Goal: Task Accomplishment & Management: Manage account settings

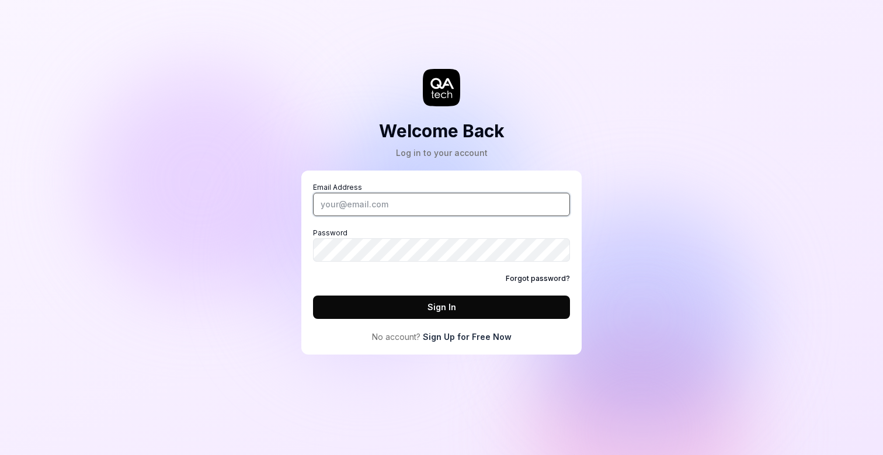
click at [484, 197] on input "Email Address" at bounding box center [441, 204] width 257 height 23
click at [768, 62] on div "Welcome Back Log in to your account Email Address Password Forgot password? Sig…" at bounding box center [441, 227] width 883 height 455
click at [375, 211] on input "Email Address" at bounding box center [441, 204] width 257 height 23
type input "josip.kartelo@letsmake.com"
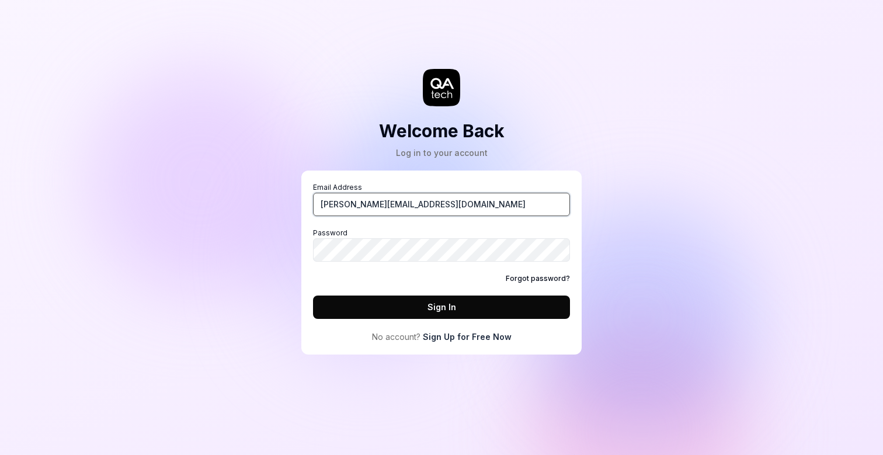
click at [467, 201] on input "josip.kartelo@letsmake.com" at bounding box center [441, 204] width 257 height 23
click at [480, 211] on input "josip.kartelo@letsmake.com" at bounding box center [441, 204] width 257 height 23
click at [348, 211] on input "Email Address" at bounding box center [441, 204] width 257 height 23
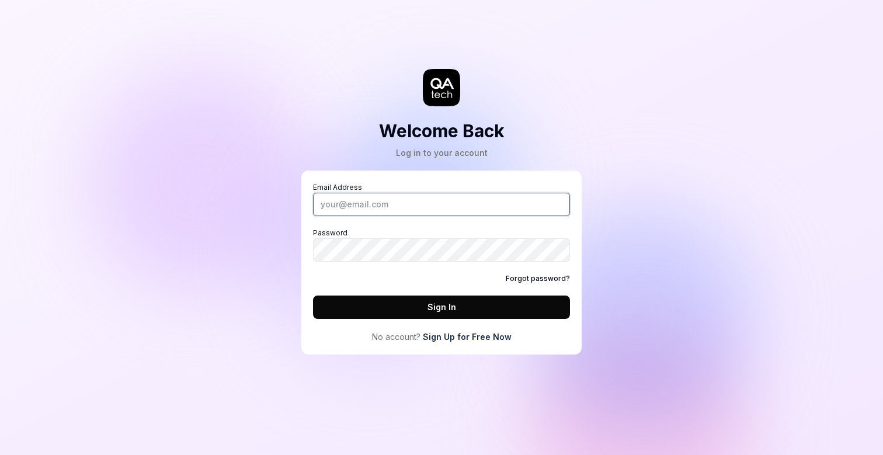
paste input "josip.kartelo@letsmake.com"
type input "josip.kartelo@letsmake.com"
click at [436, 307] on button "Sign In" at bounding box center [441, 307] width 257 height 23
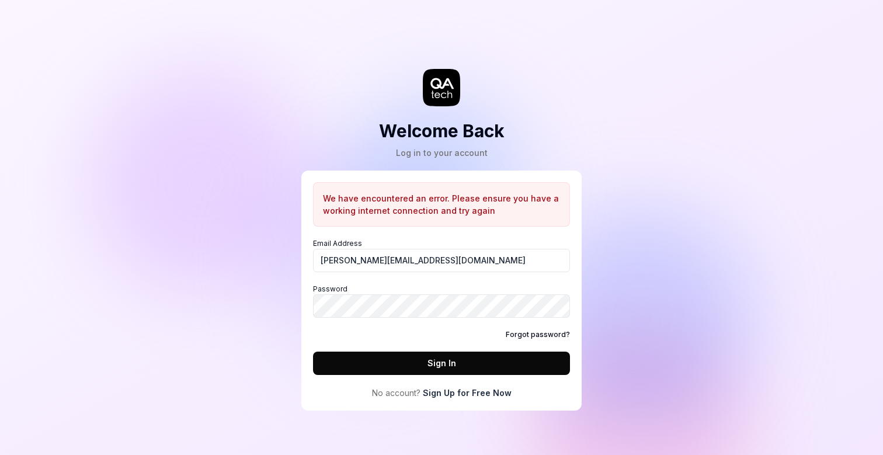
click at [460, 367] on button "Sign In" at bounding box center [441, 363] width 257 height 23
click at [692, 286] on div "Welcome Back Log in to your account We have encountered an error. Please ensure…" at bounding box center [441, 227] width 883 height 455
click at [503, 261] on input "josip.kartelo@letsmake.com" at bounding box center [441, 260] width 257 height 23
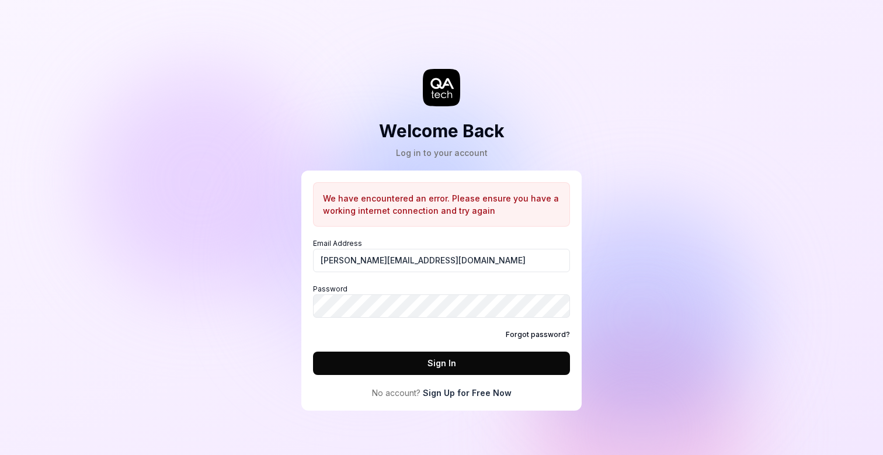
click at [357, 116] on div "Welcome Back Log in to your account We have encountered an error. Please ensure…" at bounding box center [441, 216] width 350 height 387
click at [446, 94] on icon at bounding box center [441, 87] width 37 height 37
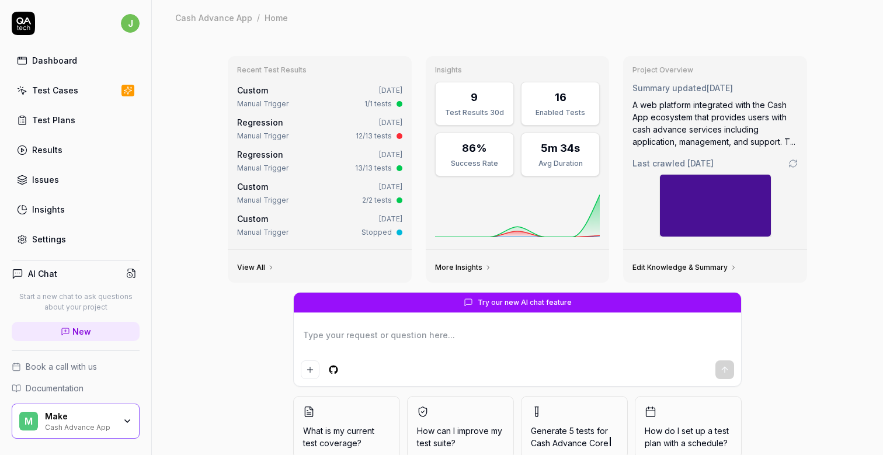
type textarea "*"
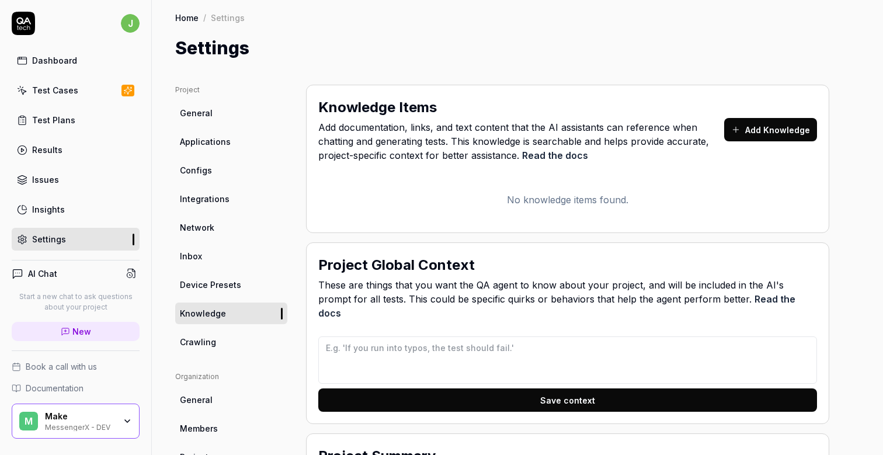
type textarea "*"
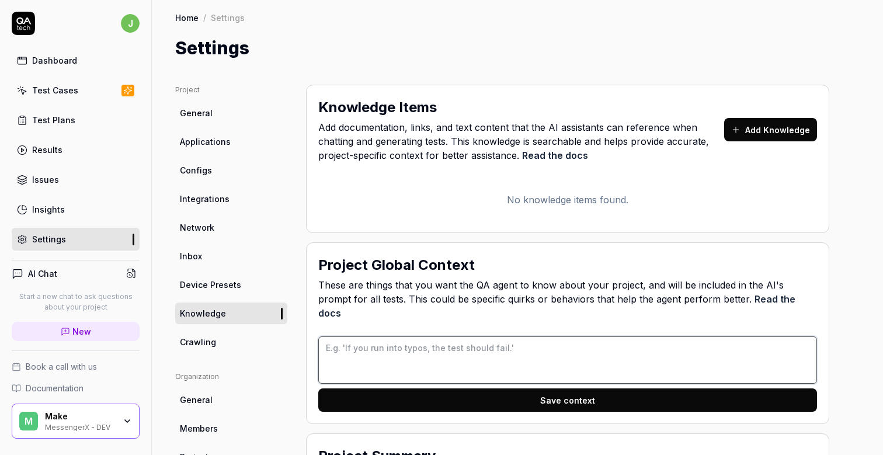
click at [460, 341] on textarea at bounding box center [567, 359] width 499 height 47
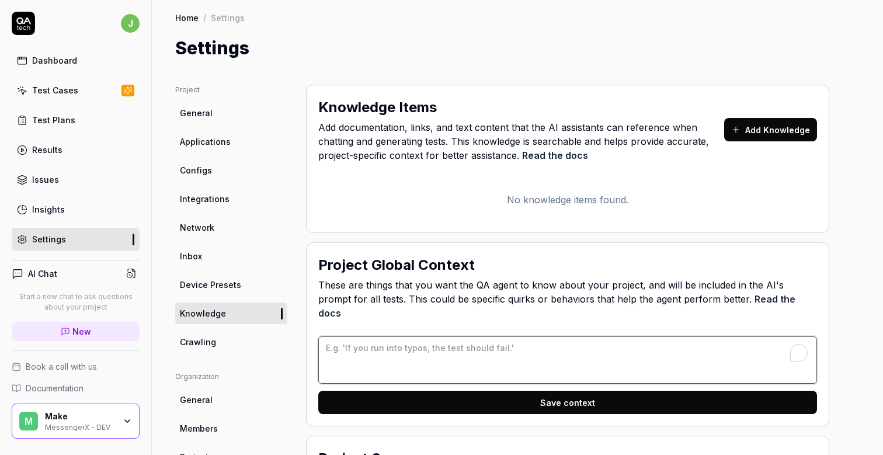
paste textarea "Page can take up to 30 seconds to load so please wait for that long if the page…"
type textarea "Page can take up to 30 seconds to load so please wait for that long if the page…"
type textarea "*"
click at [701, 340] on textarea "Page can take up to 30 seconds to load so please wait for that long if the page…" at bounding box center [567, 359] width 499 height 47
type textarea "Page can take up to 30 seconds to load so please wait for that long if the page…"
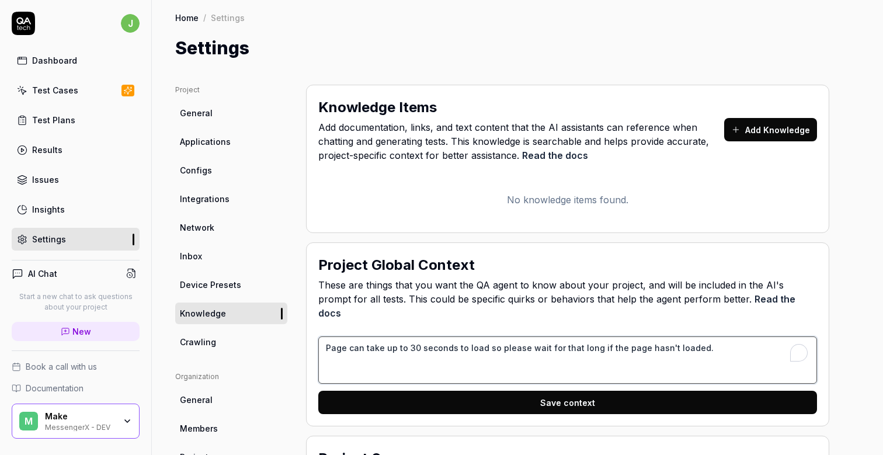
click at [701, 336] on textarea "Page can take up to 30 seconds to load so please wait for that long if the page…" at bounding box center [567, 359] width 499 height 47
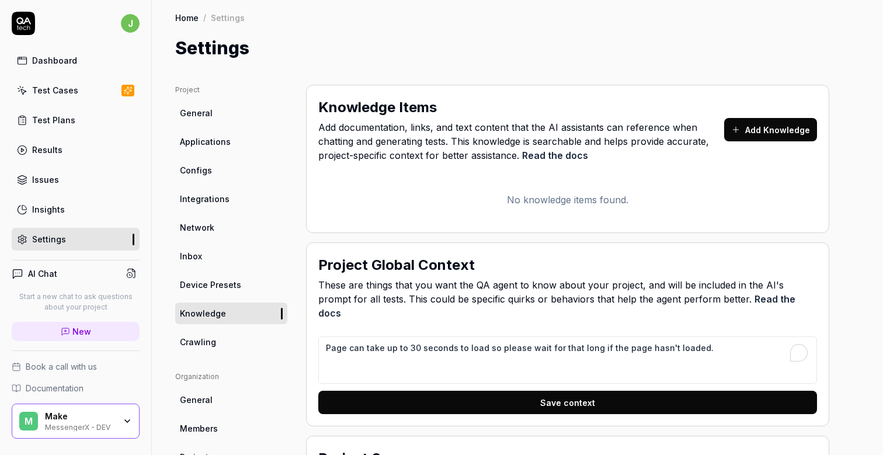
click at [555, 391] on button "Save context" at bounding box center [567, 402] width 499 height 23
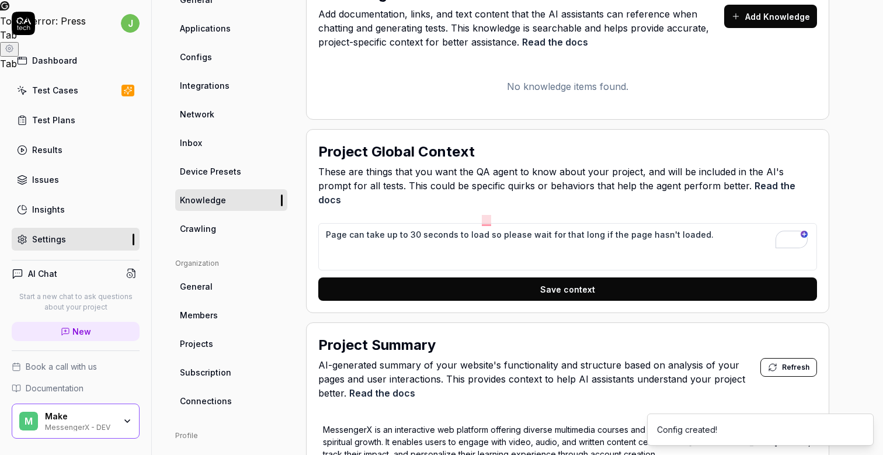
scroll to position [99, 0]
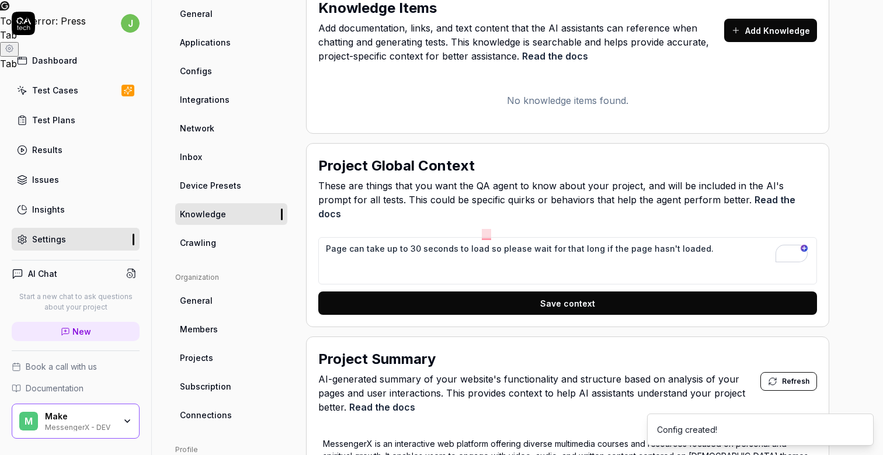
click at [602, 295] on button "Save context" at bounding box center [567, 302] width 499 height 23
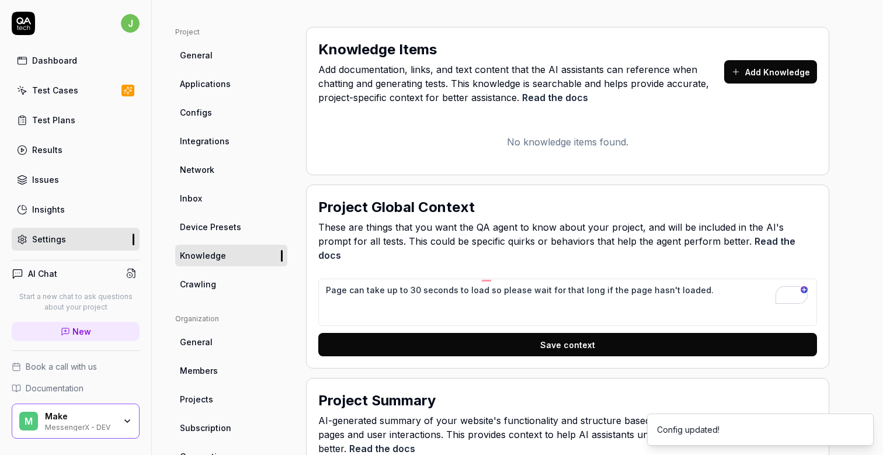
scroll to position [57, 0]
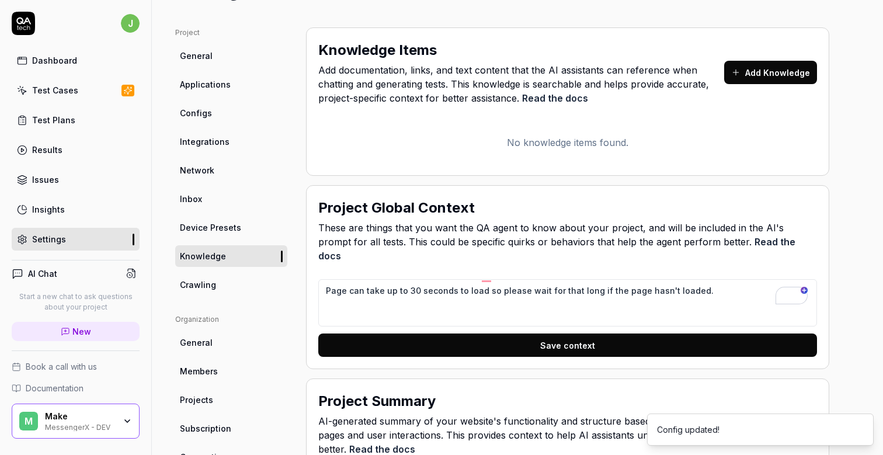
click at [582, 334] on button "Save context" at bounding box center [567, 345] width 499 height 23
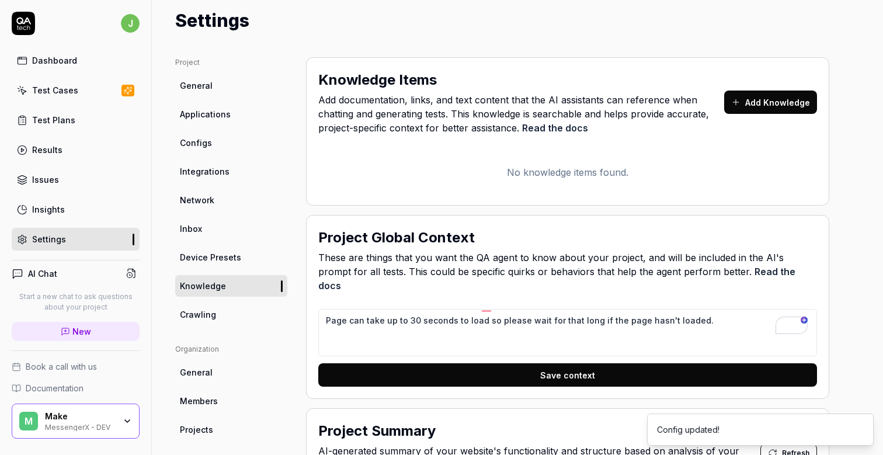
type textarea "*"
click at [557, 27] on div "Settings" at bounding box center [517, 21] width 685 height 26
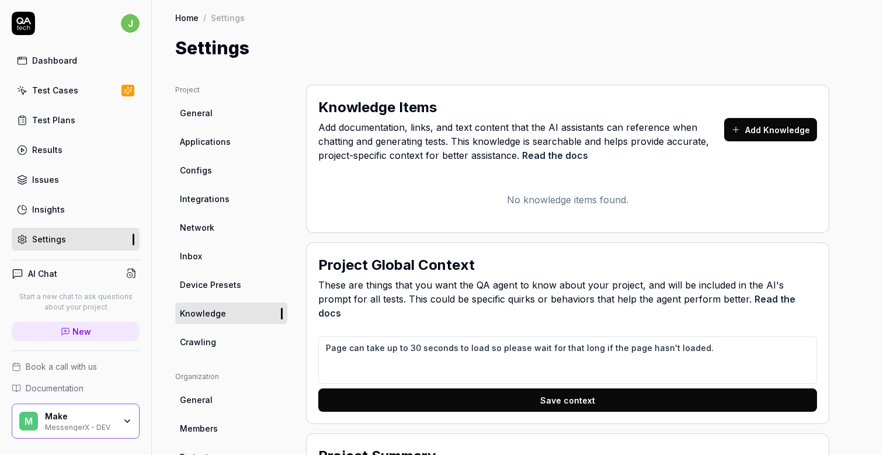
type textarea "*"
click at [93, 128] on link "Test Plans" at bounding box center [76, 120] width 128 height 23
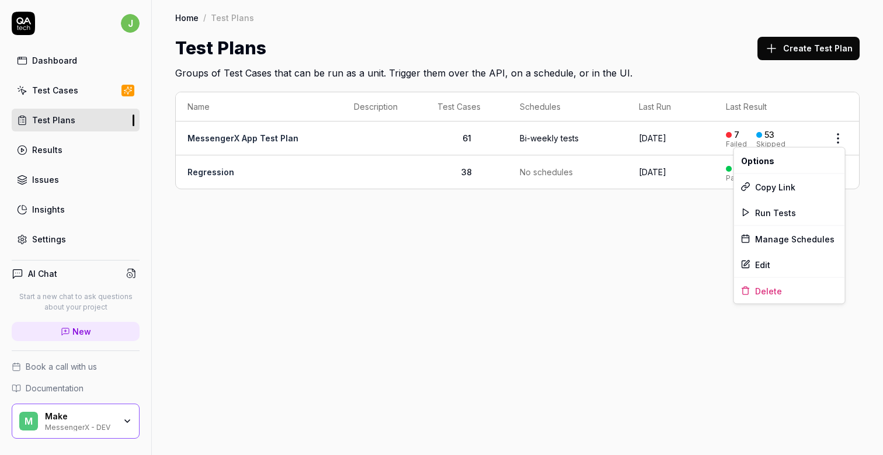
click at [834, 138] on html "j Dashboard Test Cases Test Plans Results Issues Insights Settings AI Chat Star…" at bounding box center [441, 227] width 883 height 455
click at [788, 217] on span "Run Tests" at bounding box center [775, 212] width 41 height 12
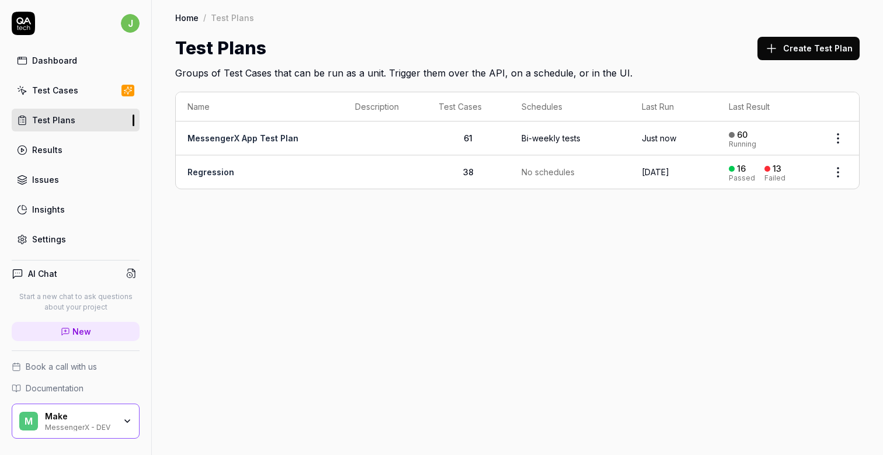
click at [590, 310] on div "Home / Test Plans Home / Test Plans Test Plans Create Test Plan Groups of Test …" at bounding box center [517, 227] width 731 height 455
click at [435, 262] on div "Home / Test Plans Home / Test Plans Test Plans Create Test Plan Groups of Test …" at bounding box center [517, 227] width 731 height 455
click at [506, 264] on div "Home / Test Plans Home / Test Plans Test Plans Create Test Plan Groups of Test …" at bounding box center [517, 227] width 731 height 455
